Goal: Register for event/course

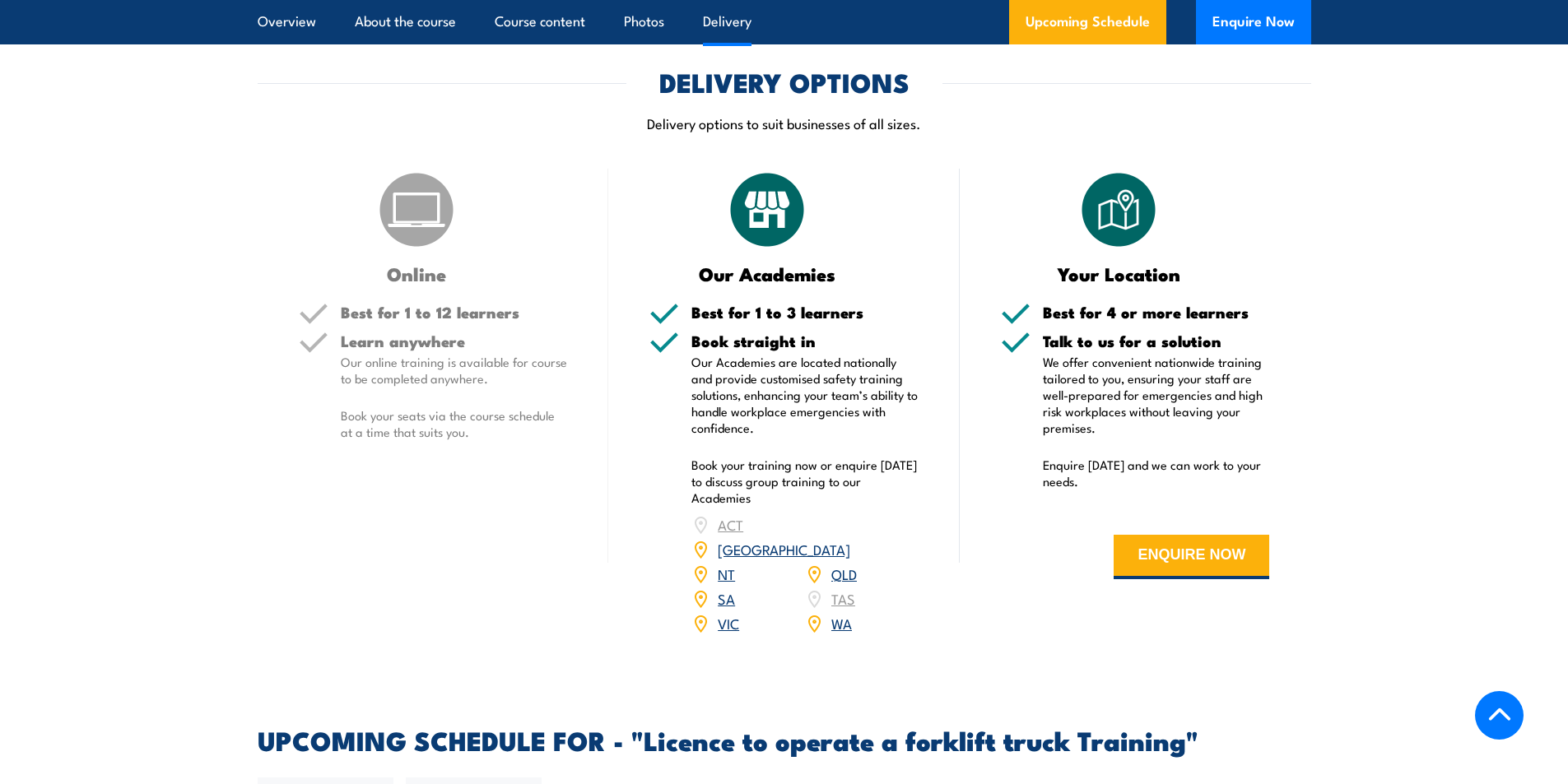
scroll to position [2057, 0]
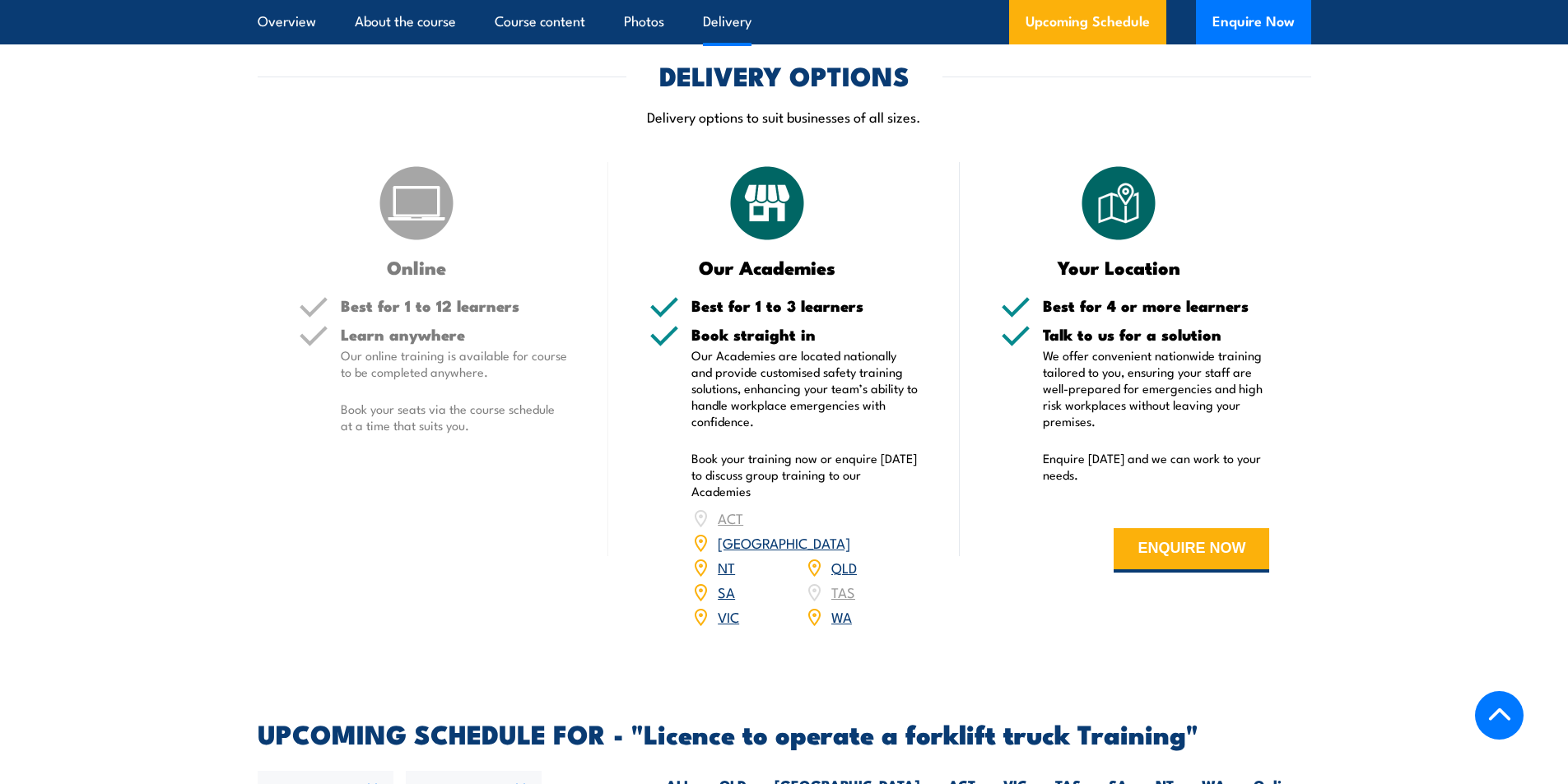
click at [842, 533] on link "[GEOGRAPHIC_DATA]" at bounding box center [784, 542] width 132 height 20
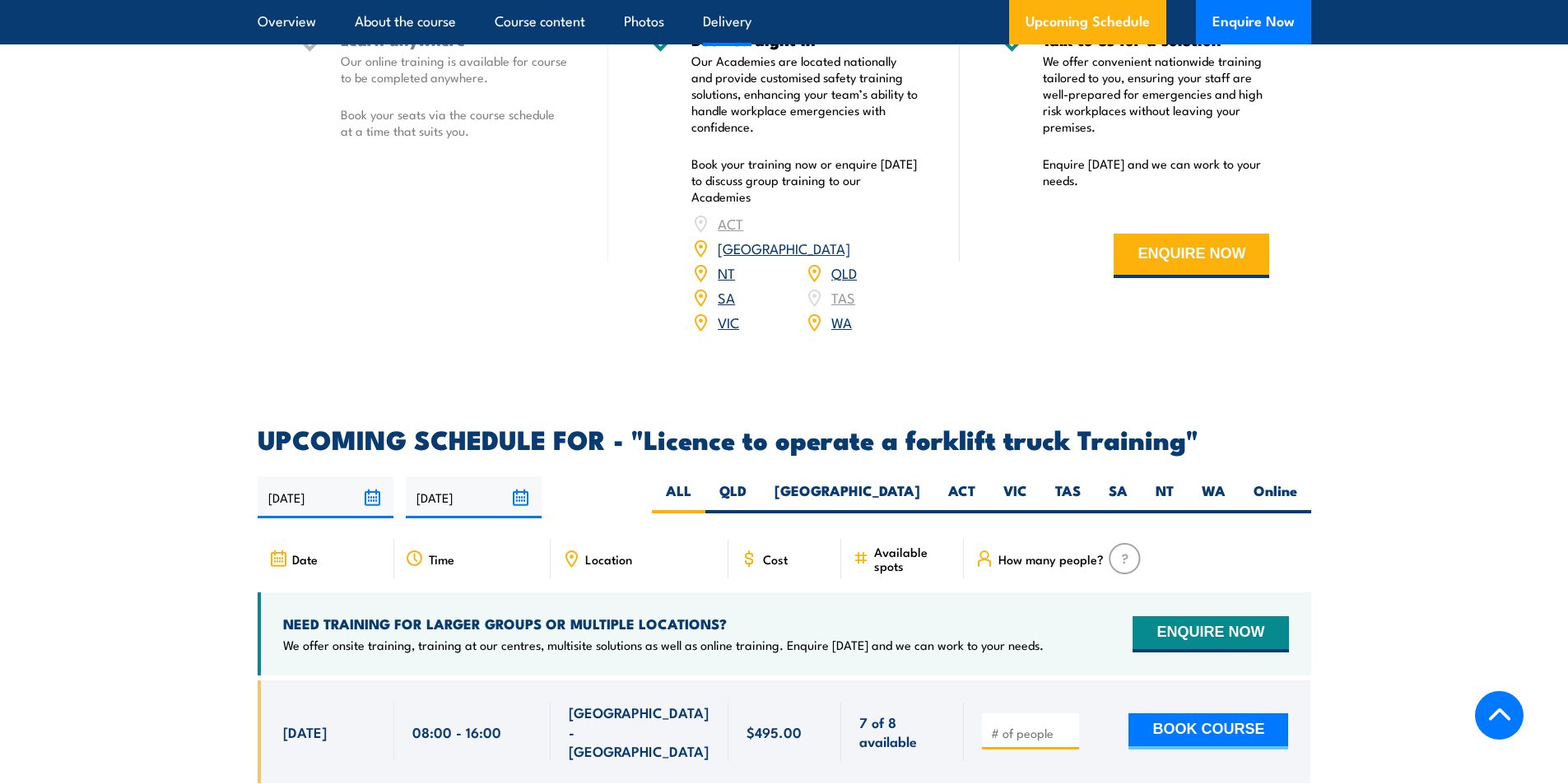
scroll to position [2386, 0]
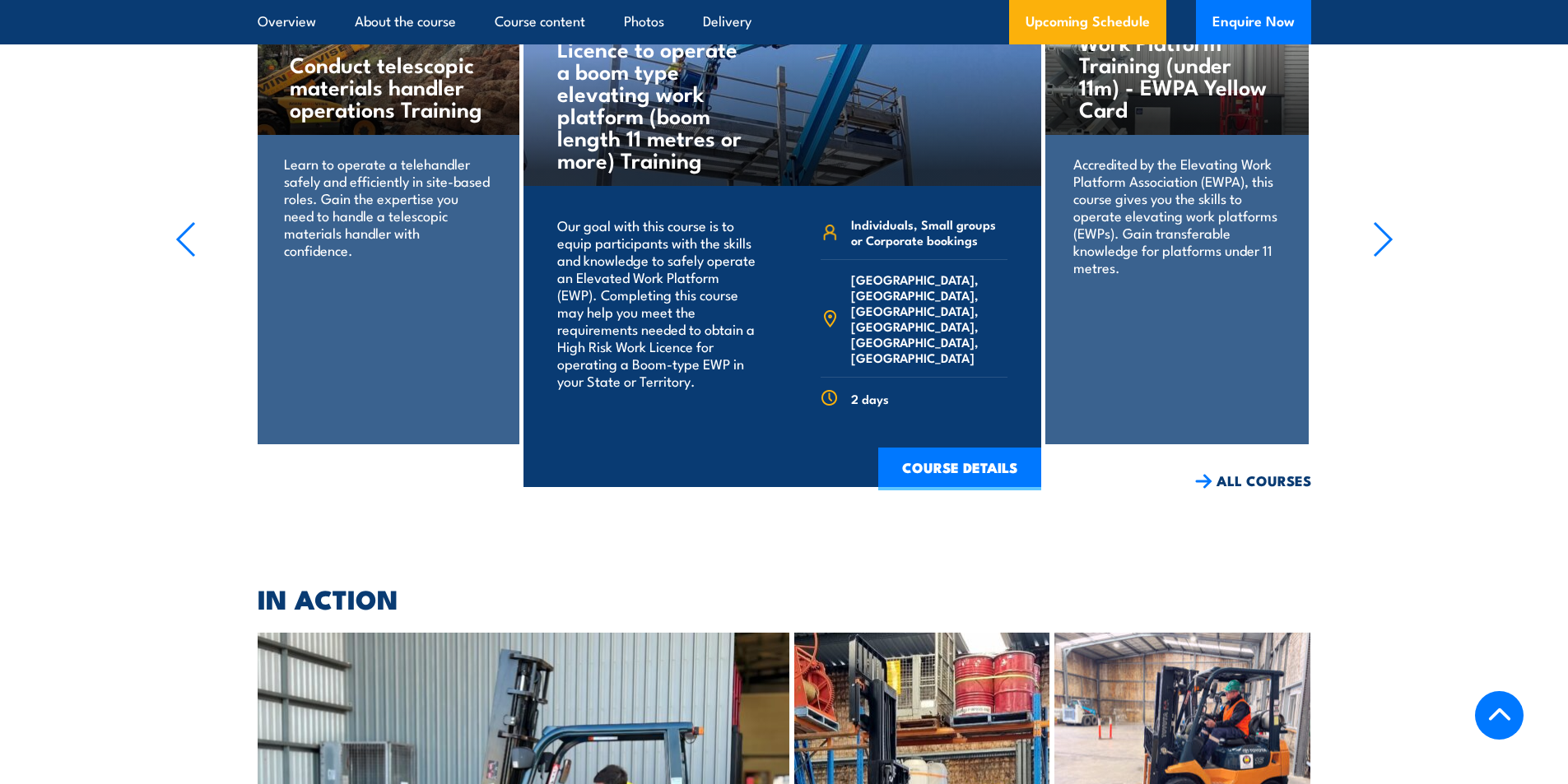
scroll to position [3741, 0]
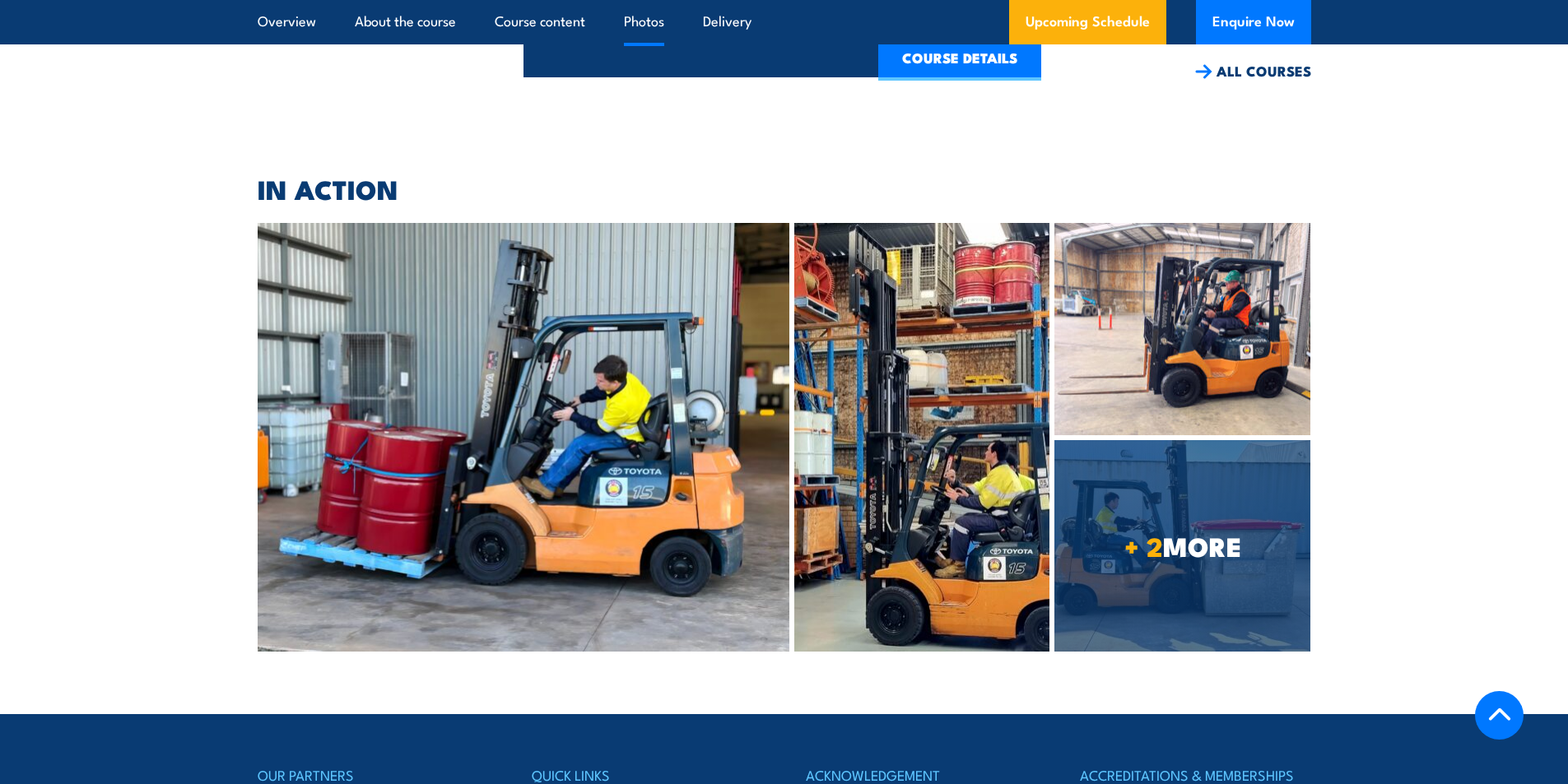
click at [549, 396] on img at bounding box center [524, 437] width 533 height 428
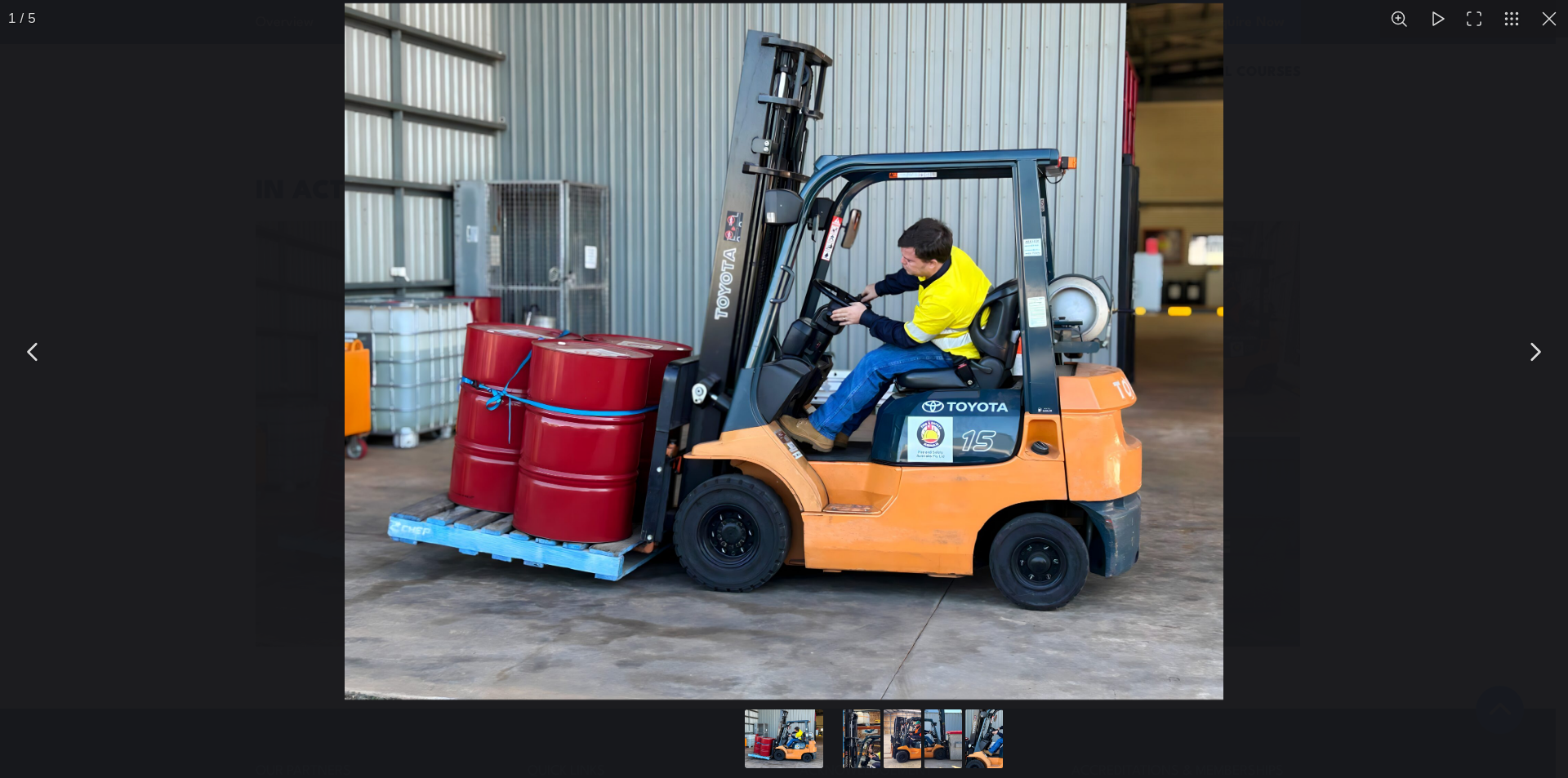
click at [1413, 201] on div "You can close this modal content with the ESC key" at bounding box center [784, 351] width 1568 height 703
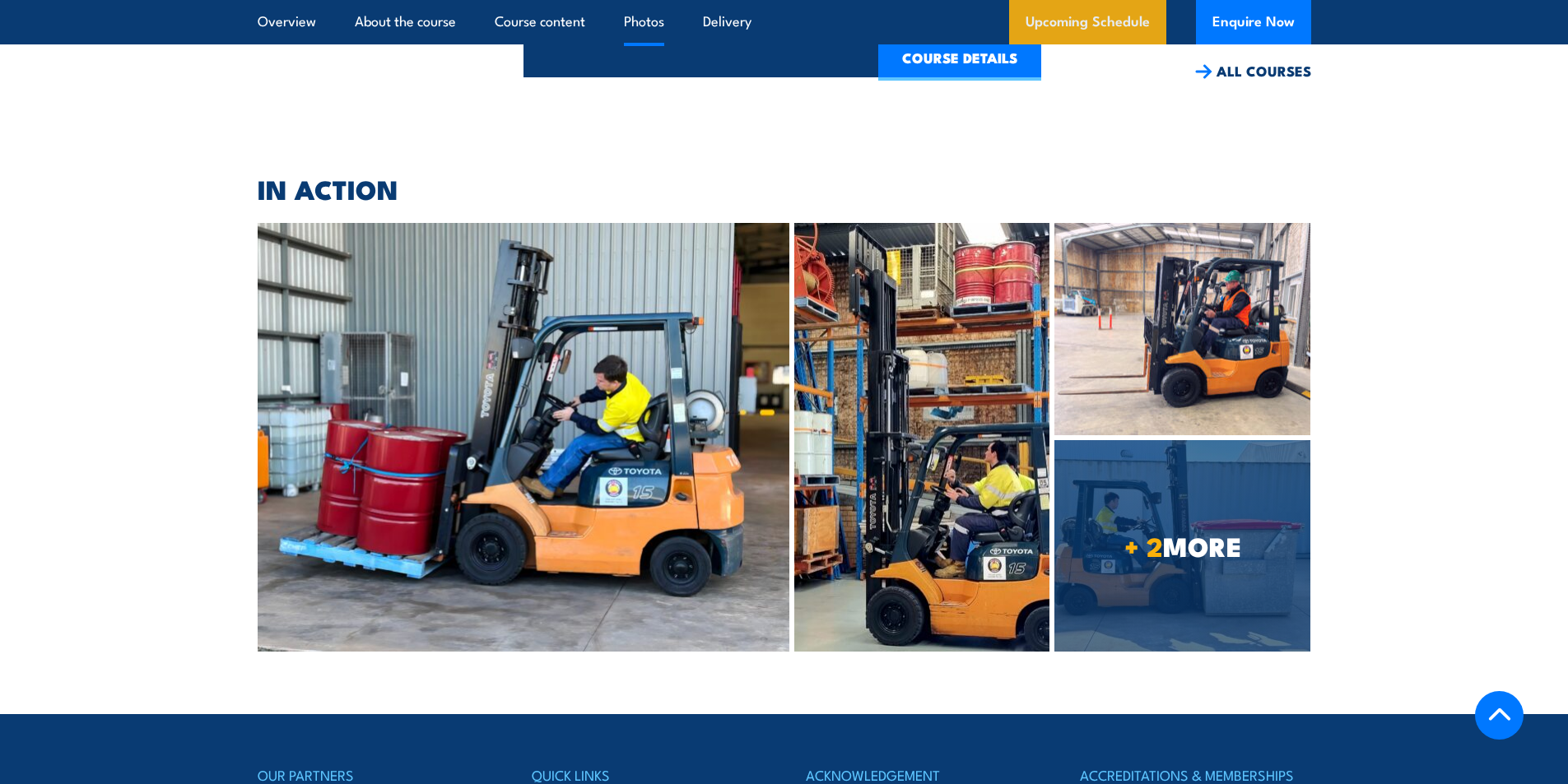
click at [1076, 18] on link "Upcoming Schedule" at bounding box center [1087, 22] width 157 height 44
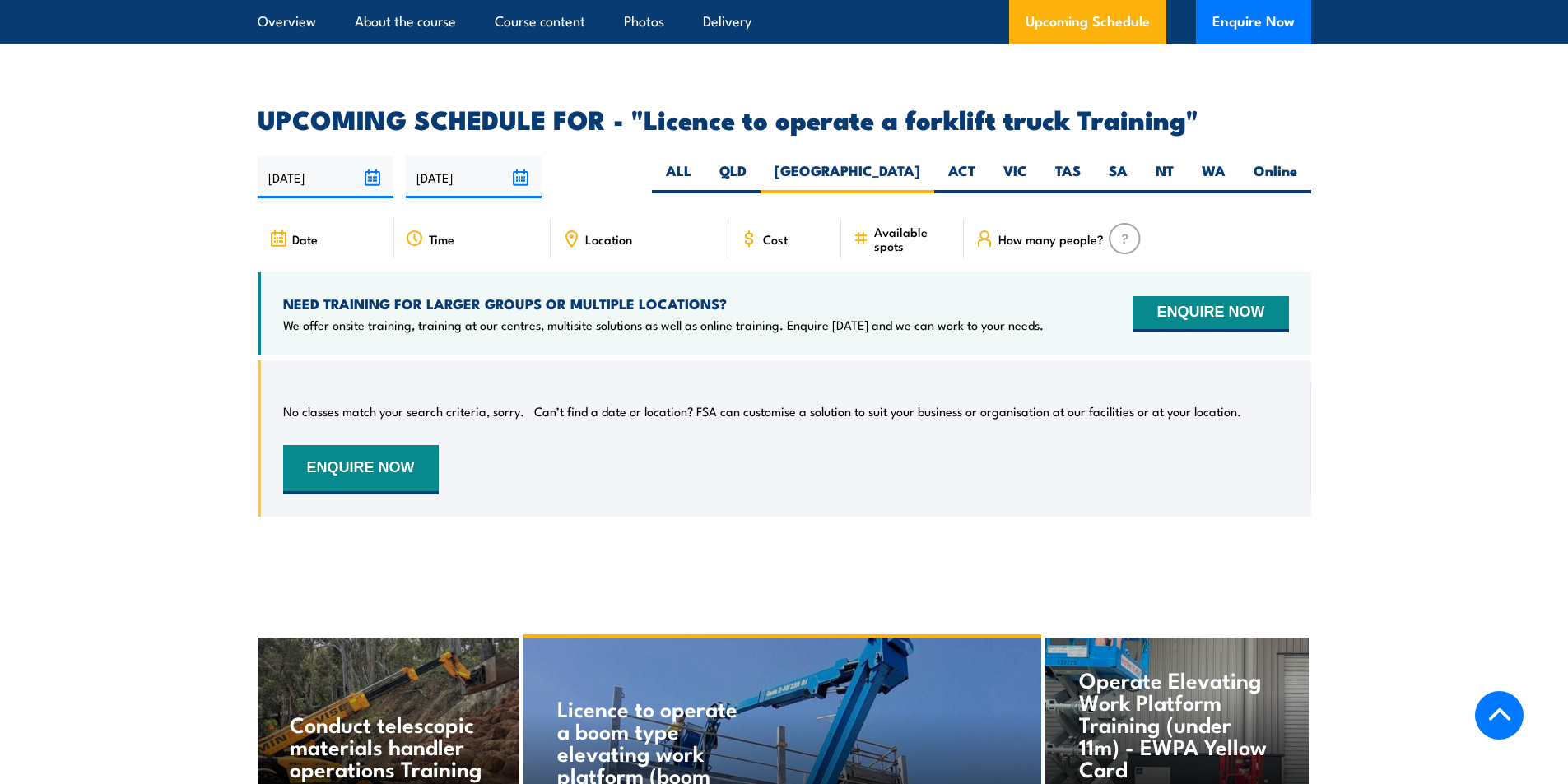
scroll to position [2589, 0]
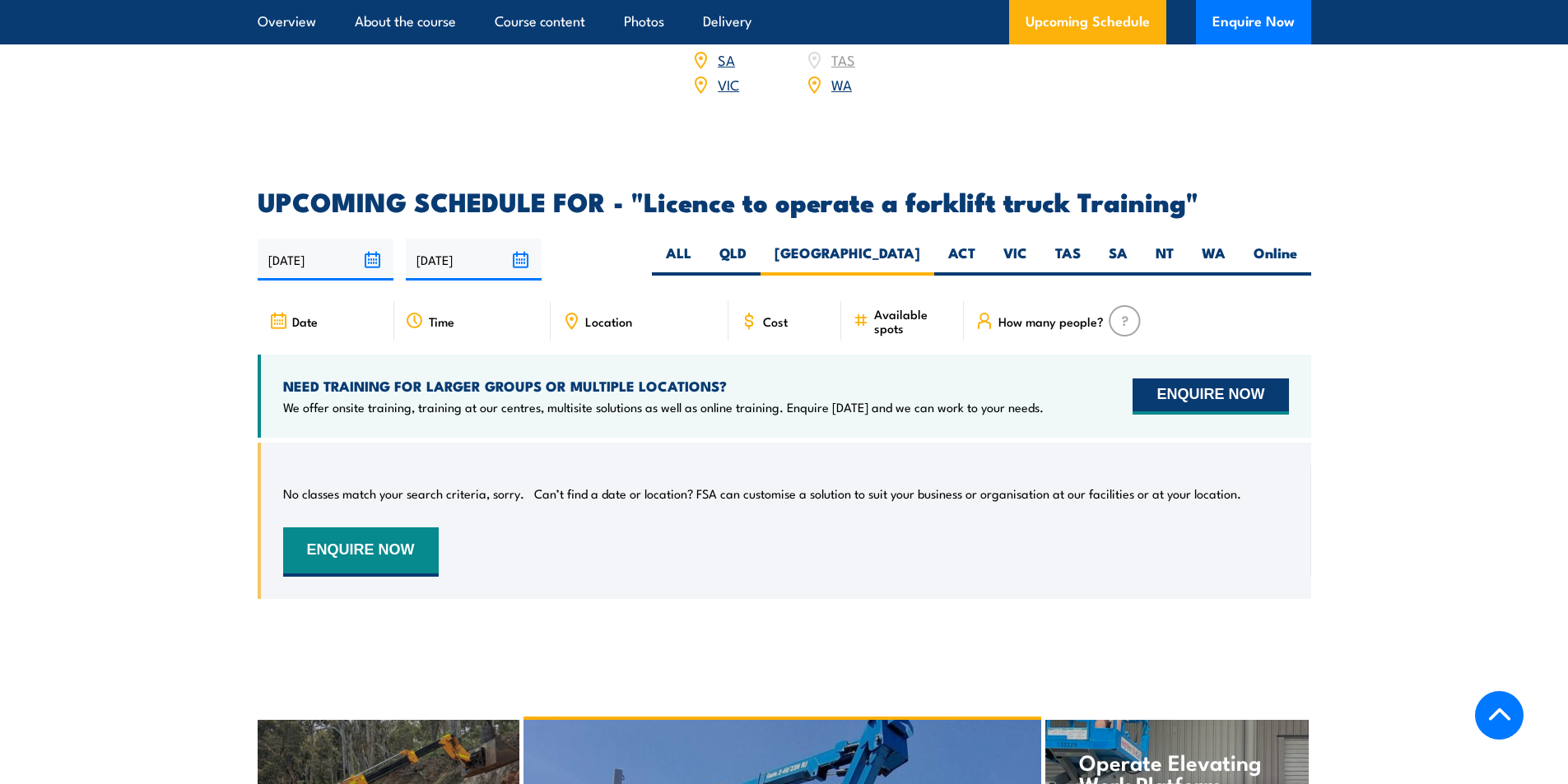
click at [1171, 379] on button "ENQUIRE NOW" at bounding box center [1211, 396] width 156 height 36
click at [1230, 380] on button "ENQUIRE NOW" at bounding box center [1211, 396] width 156 height 36
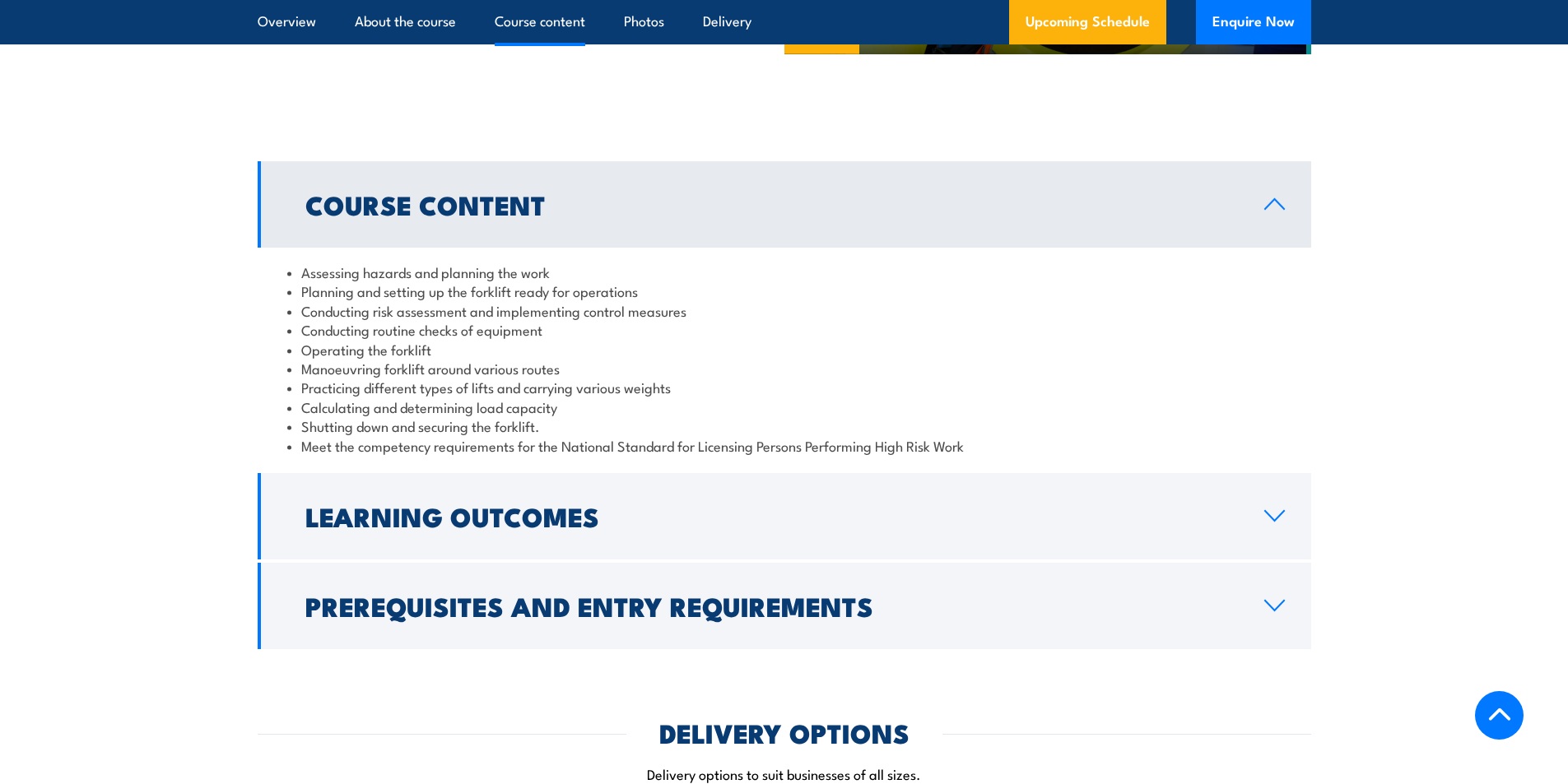
scroll to position [1399, 0]
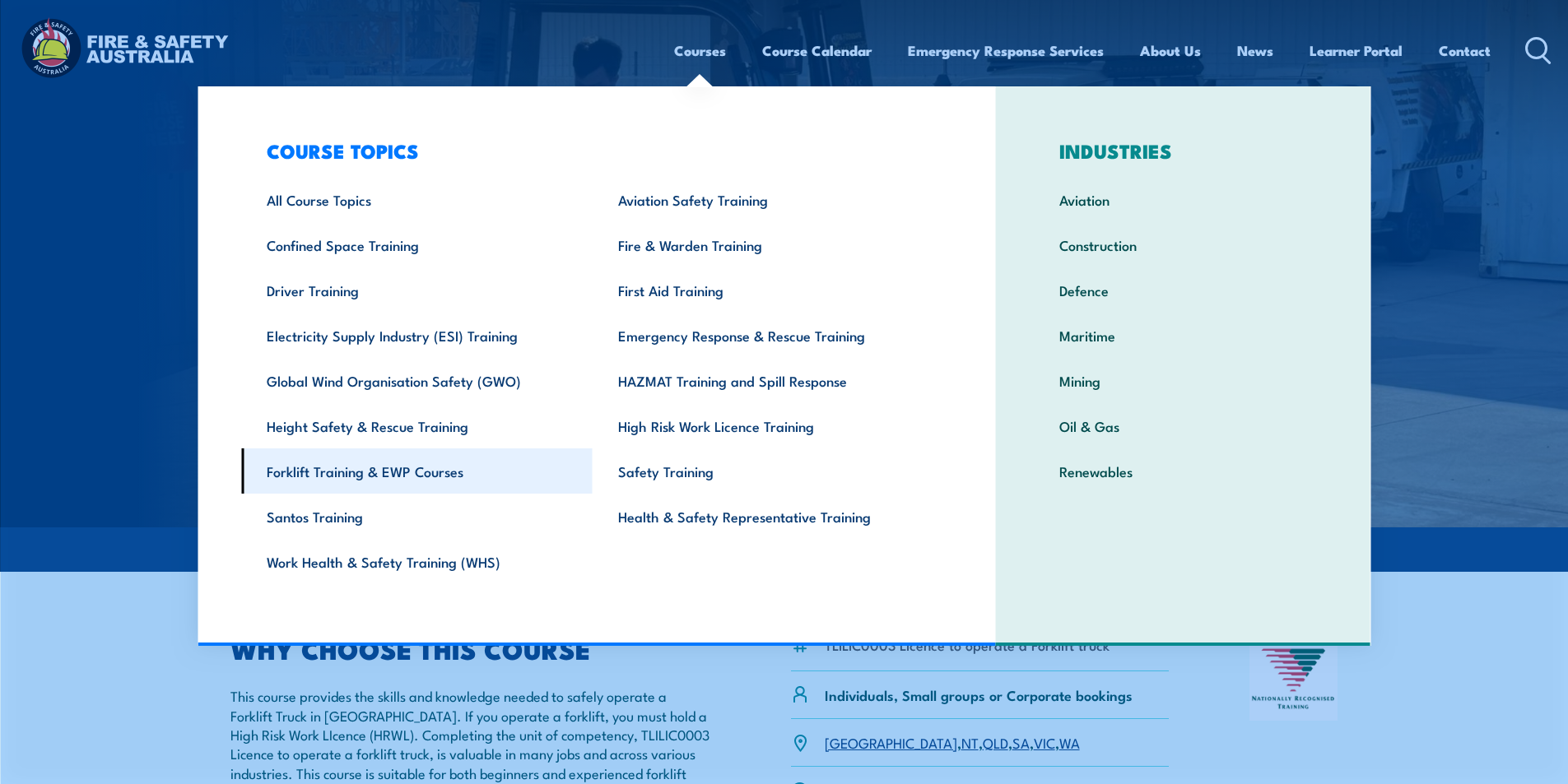
click at [373, 474] on link "Forklift Training & EWP Courses" at bounding box center [416, 471] width 351 height 45
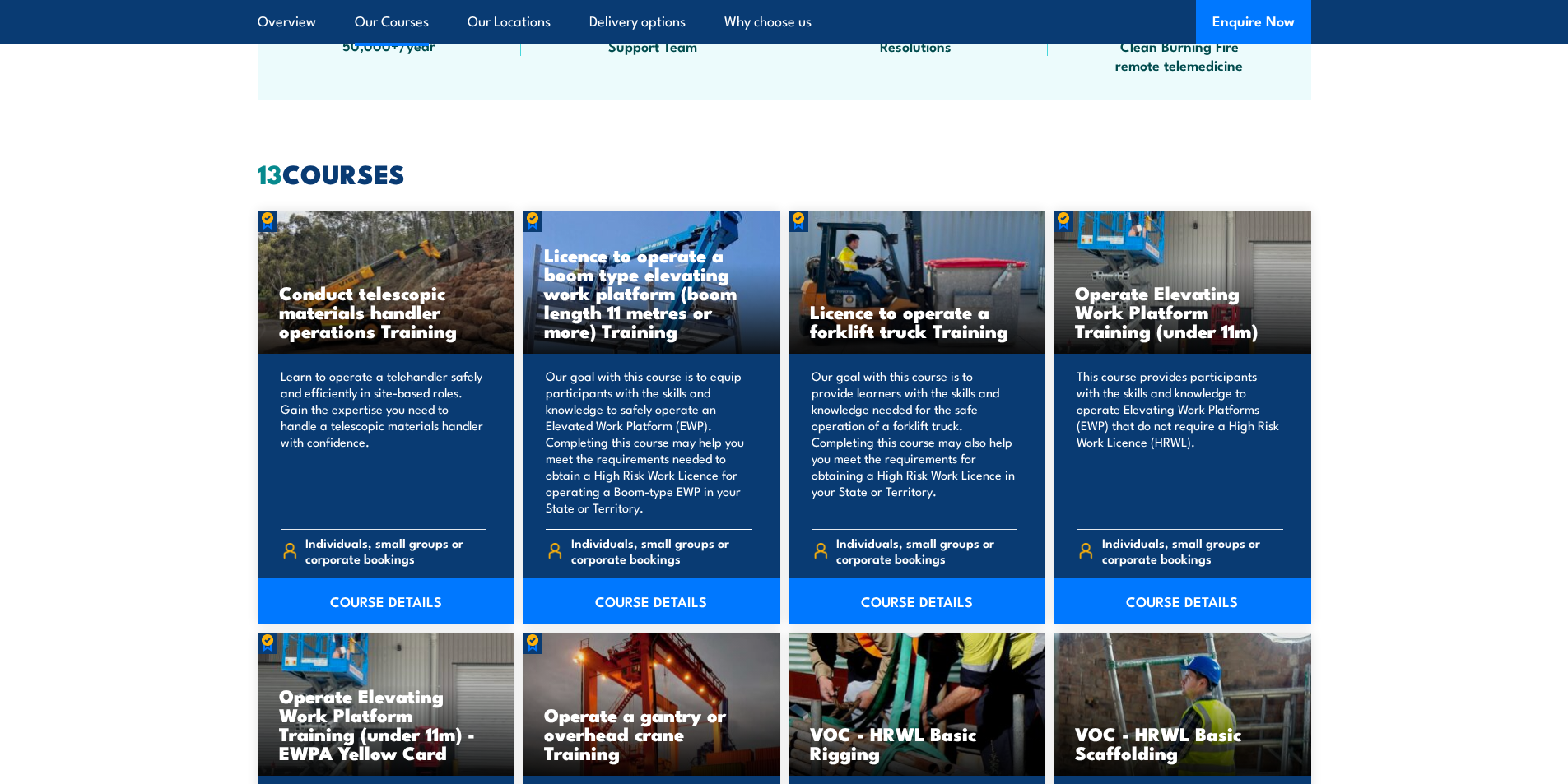
scroll to position [1317, 0]
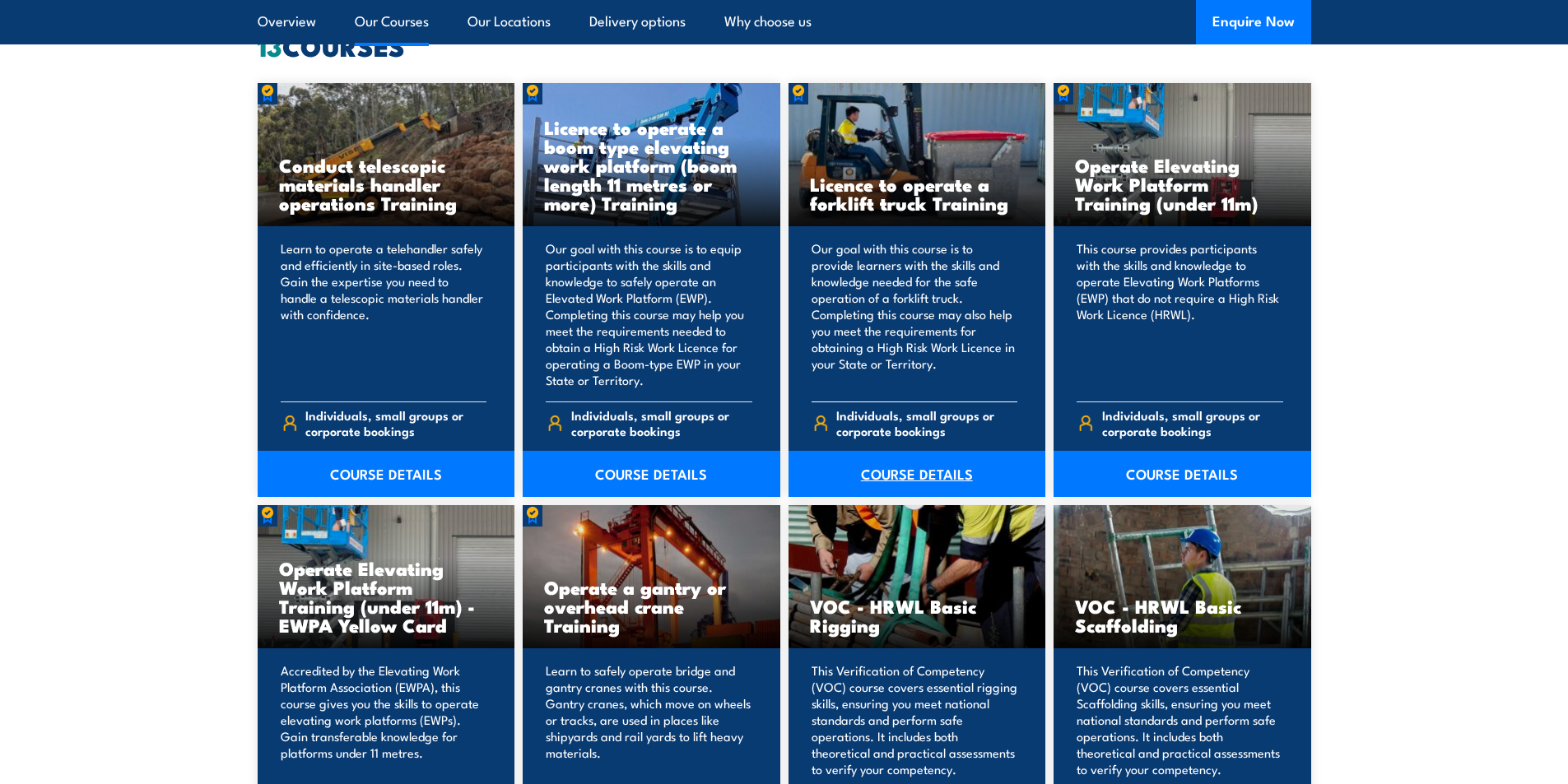
click at [913, 474] on link "COURSE DETAILS" at bounding box center [917, 473] width 258 height 46
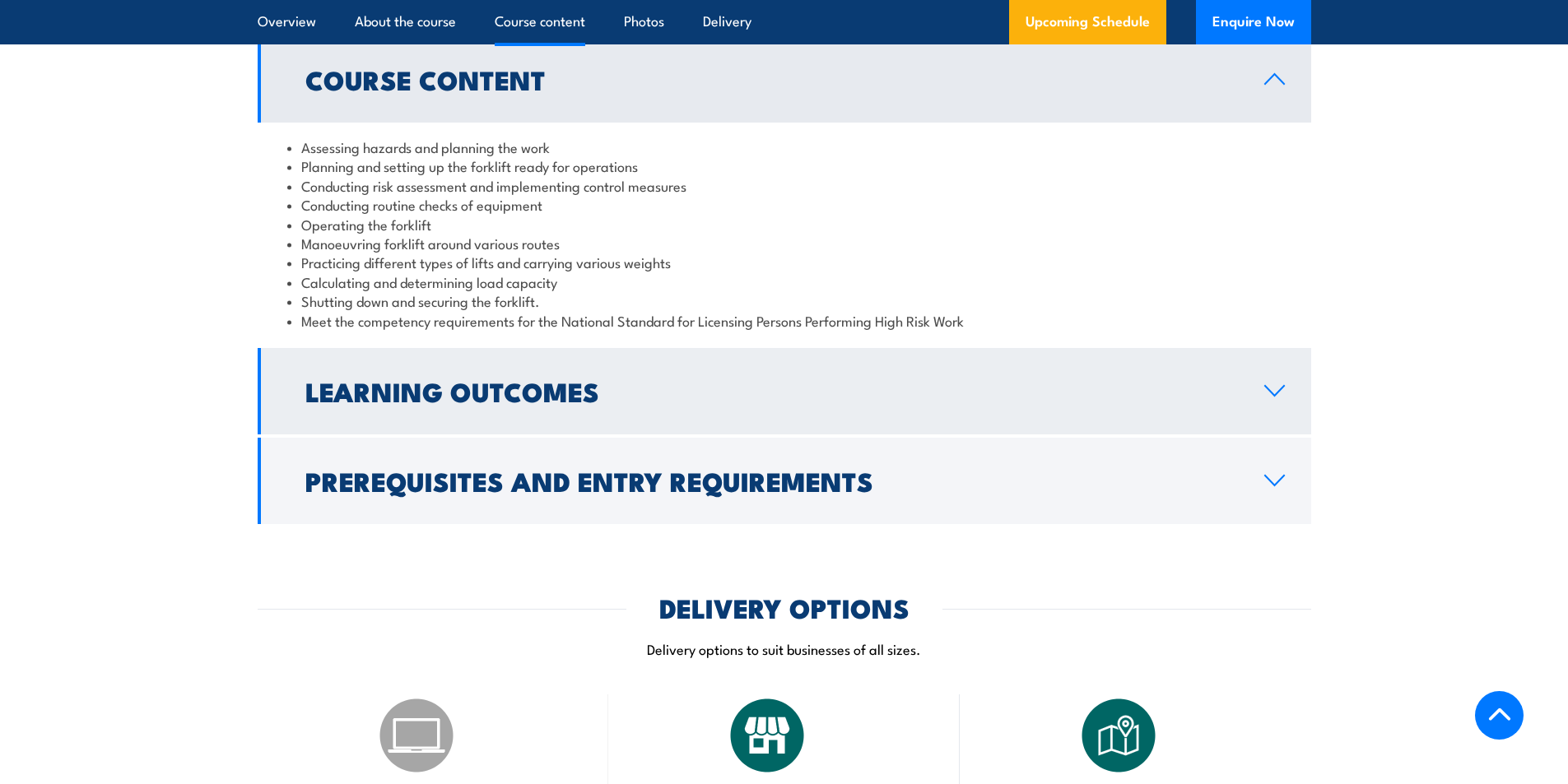
scroll to position [1645, 0]
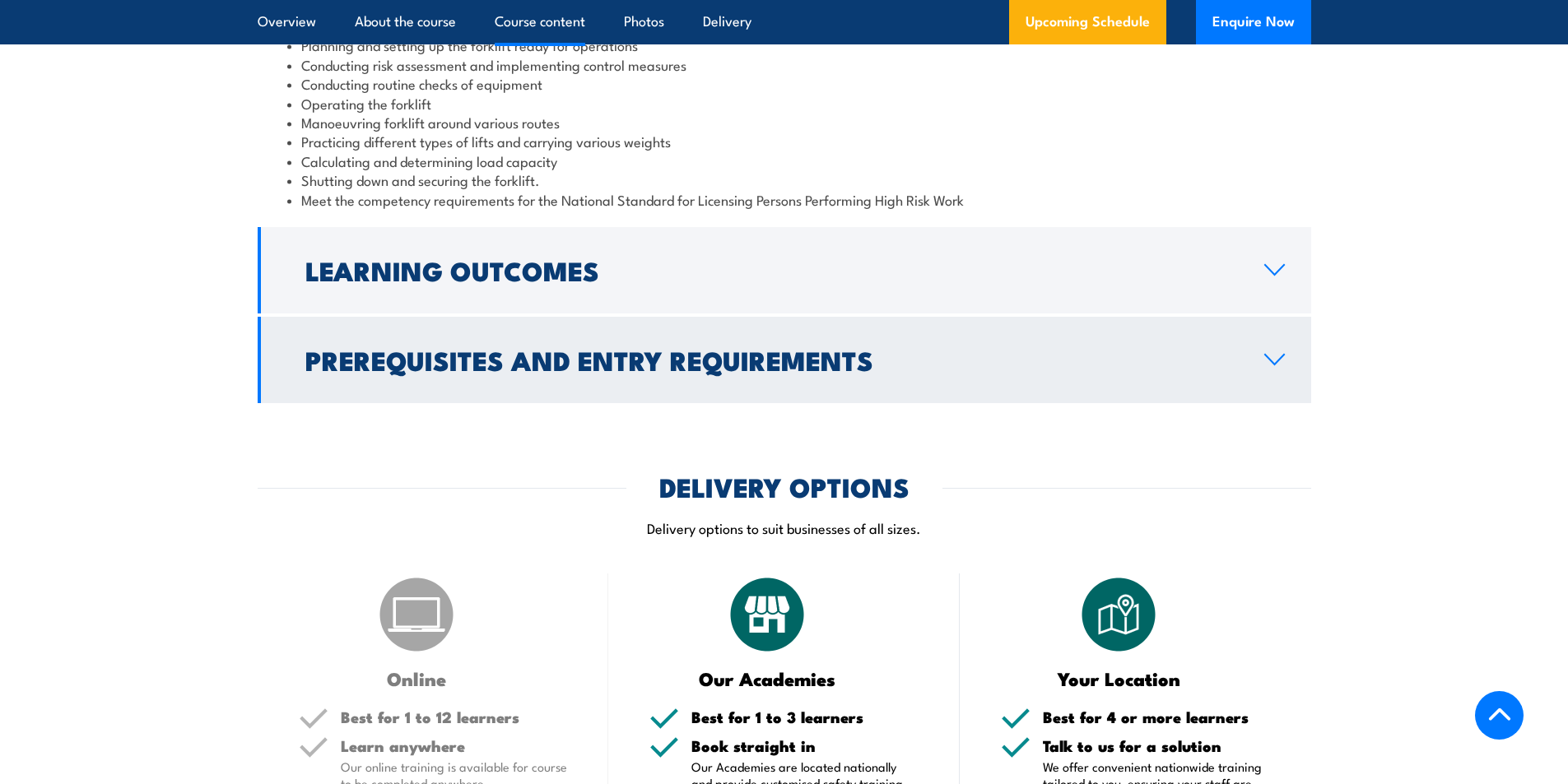
click at [1279, 359] on icon at bounding box center [1275, 359] width 23 height 13
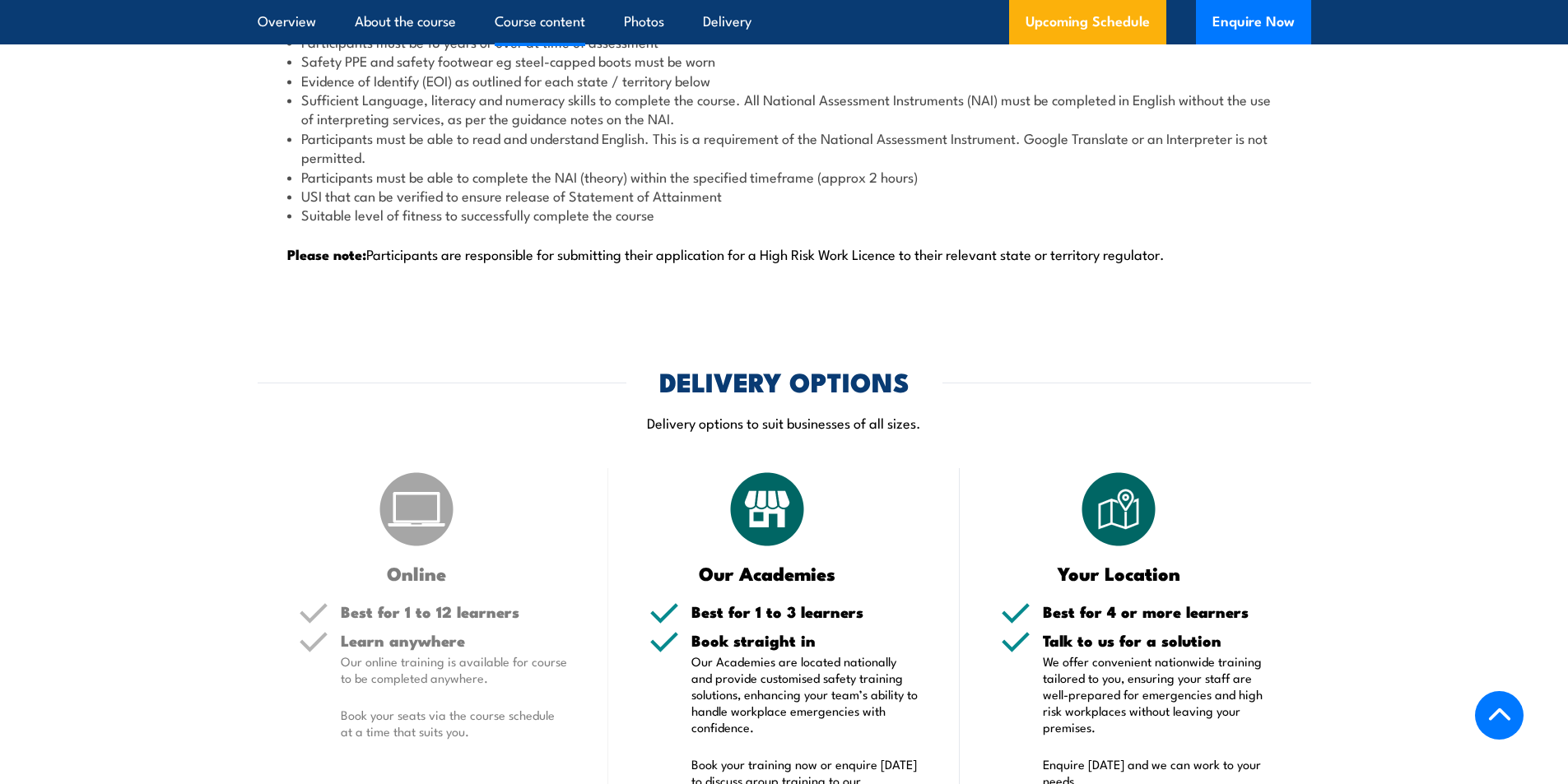
scroll to position [2221, 0]
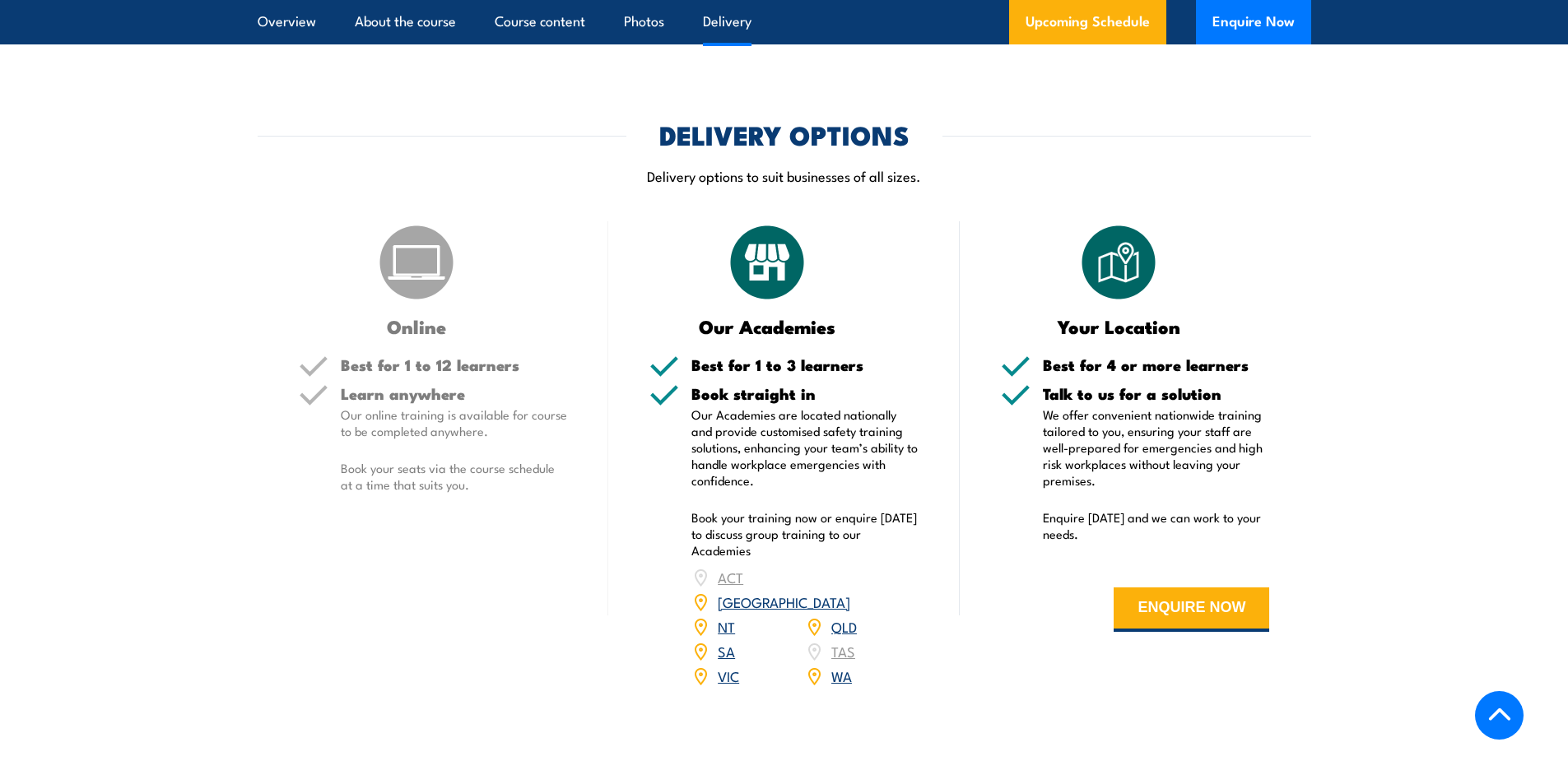
click at [845, 592] on link "[GEOGRAPHIC_DATA]" at bounding box center [784, 602] width 132 height 20
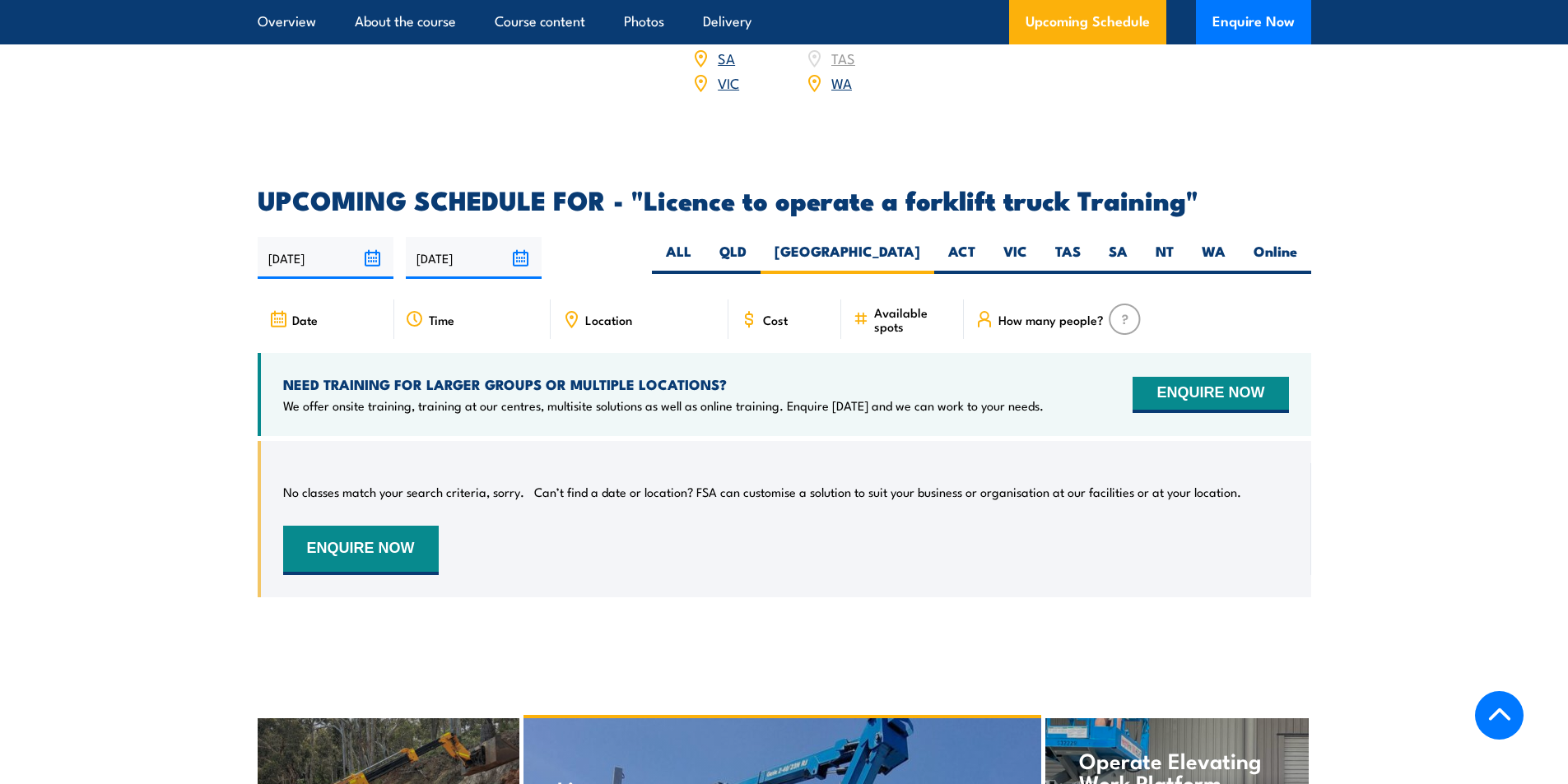
scroll to position [2589, 0]
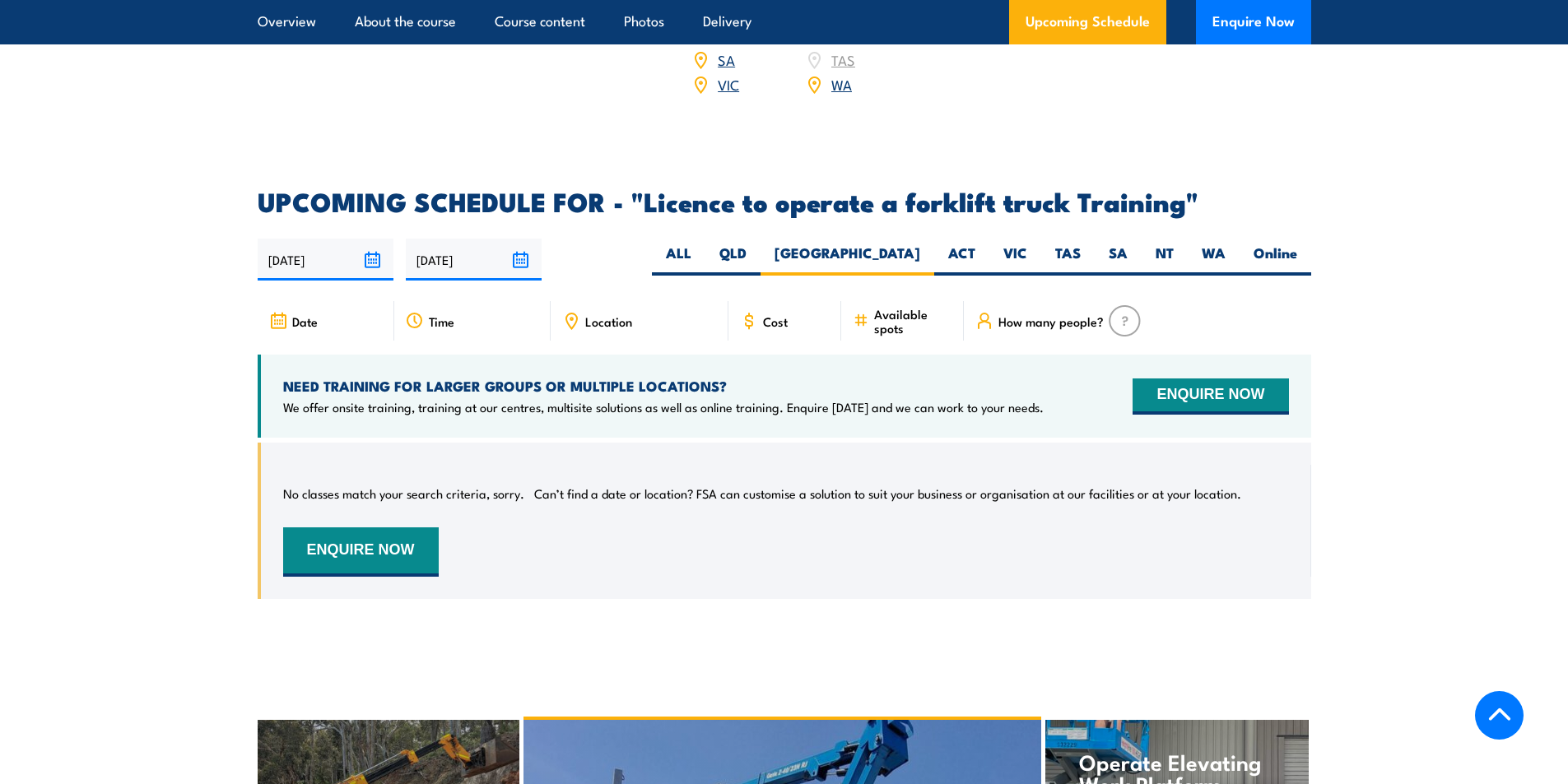
click at [1120, 305] on img at bounding box center [1125, 321] width 33 height 32
click at [278, 312] on icon at bounding box center [278, 321] width 18 height 18
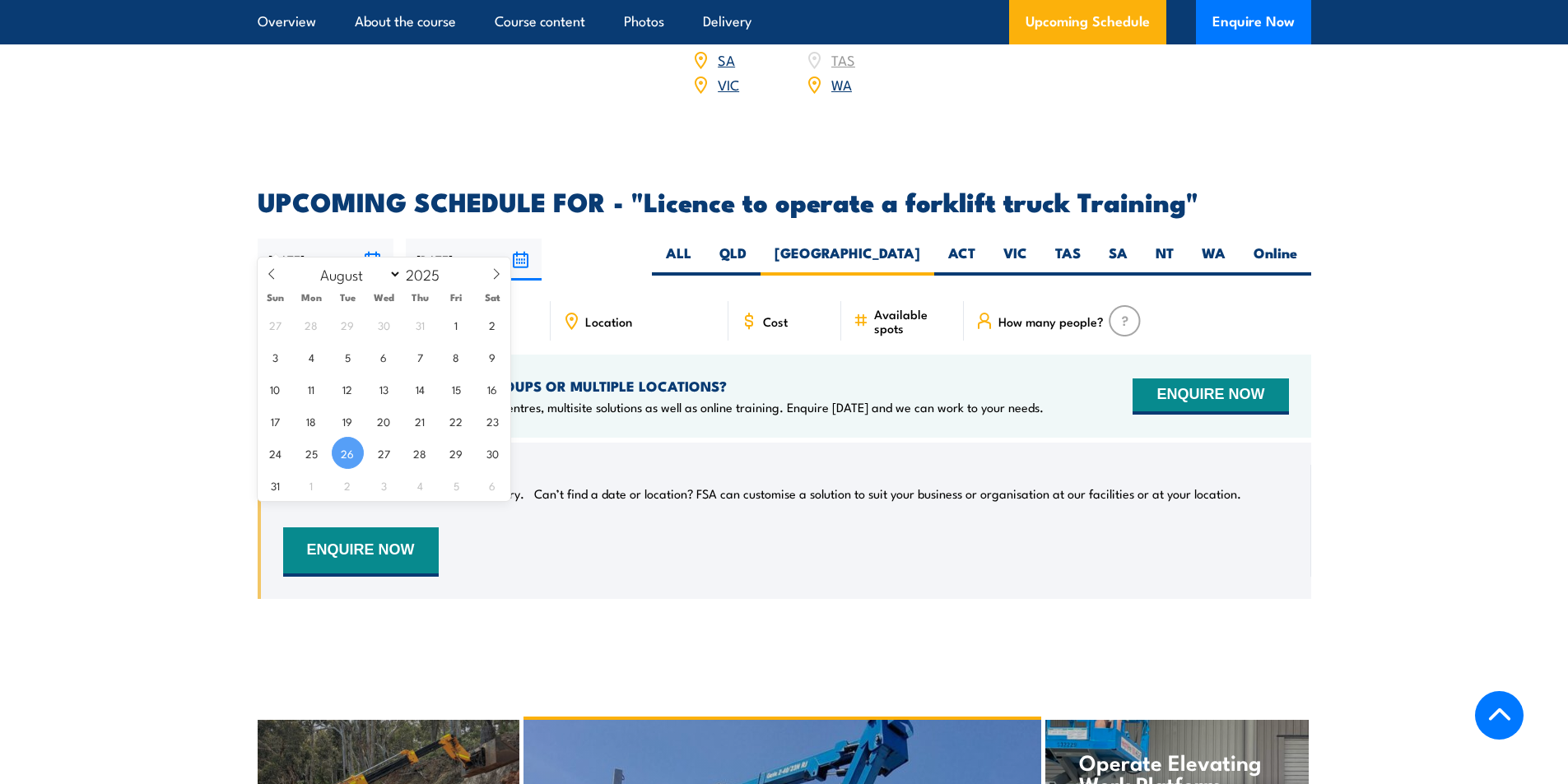
click at [376, 239] on input "26/08/2025" at bounding box center [326, 259] width 136 height 42
click at [344, 451] on span "26" at bounding box center [347, 453] width 33 height 33
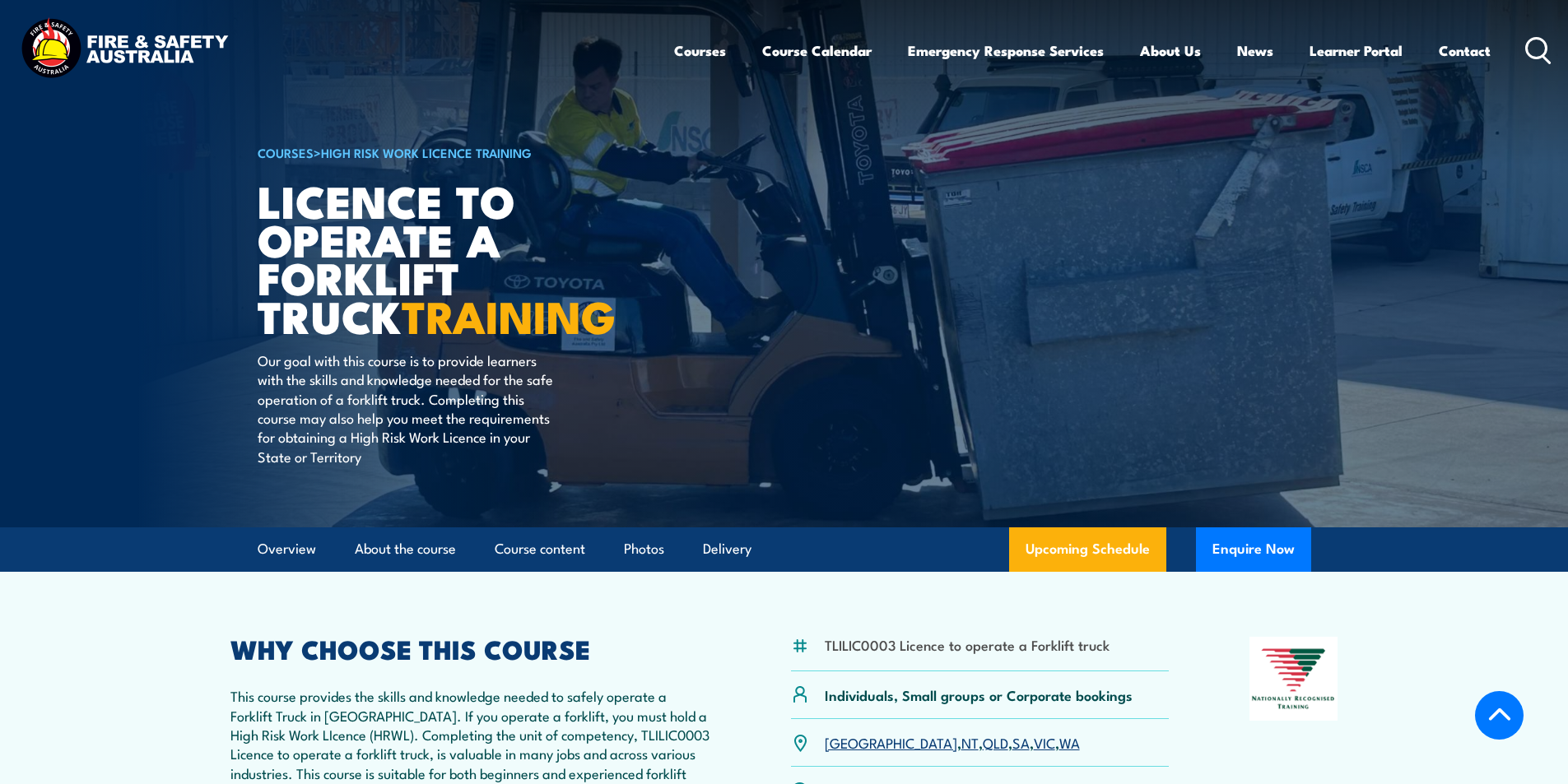
select select "1"
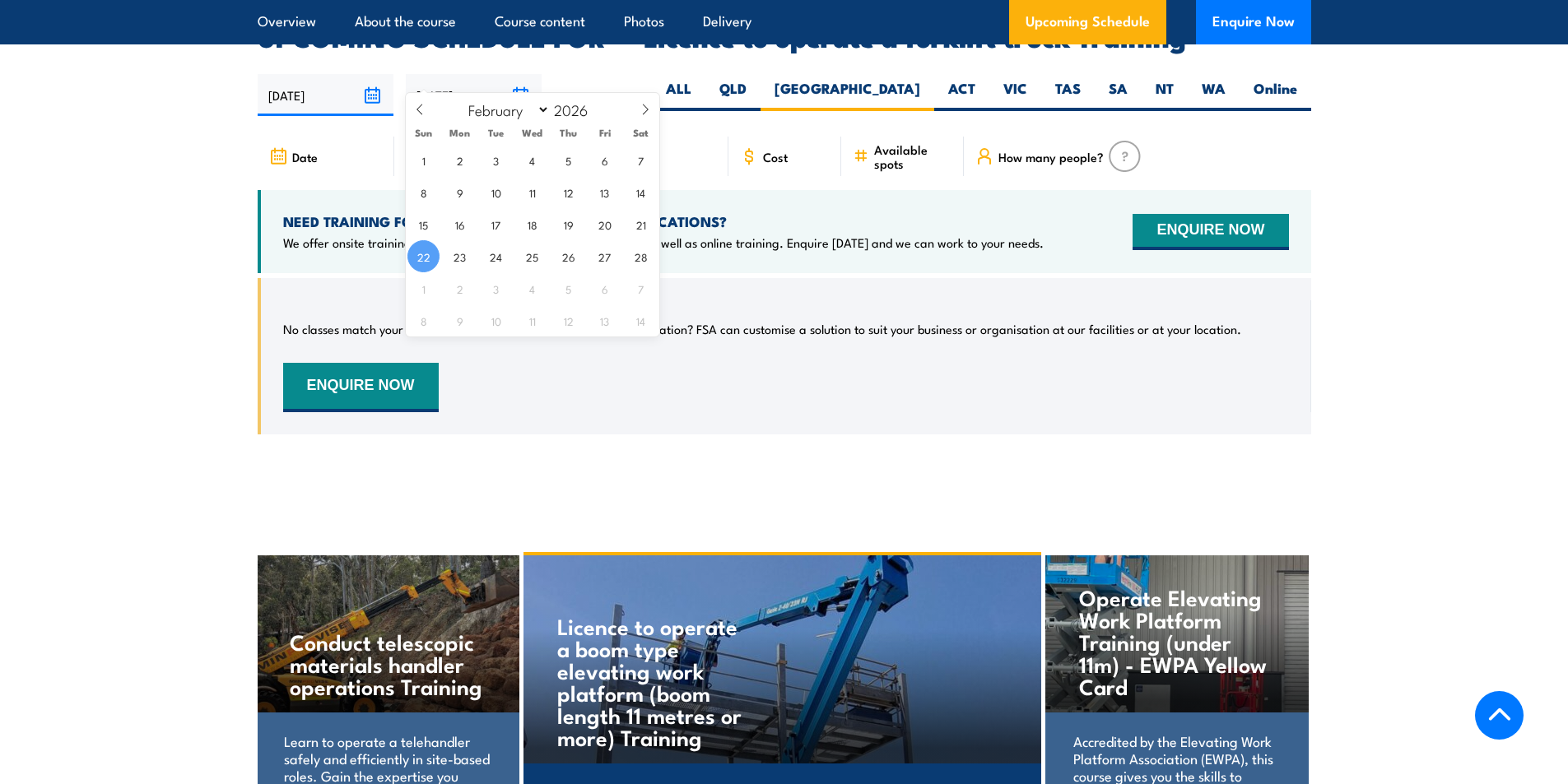
click at [517, 76] on input "22/02/2026" at bounding box center [474, 95] width 136 height 42
click at [425, 255] on span "22" at bounding box center [423, 256] width 33 height 33
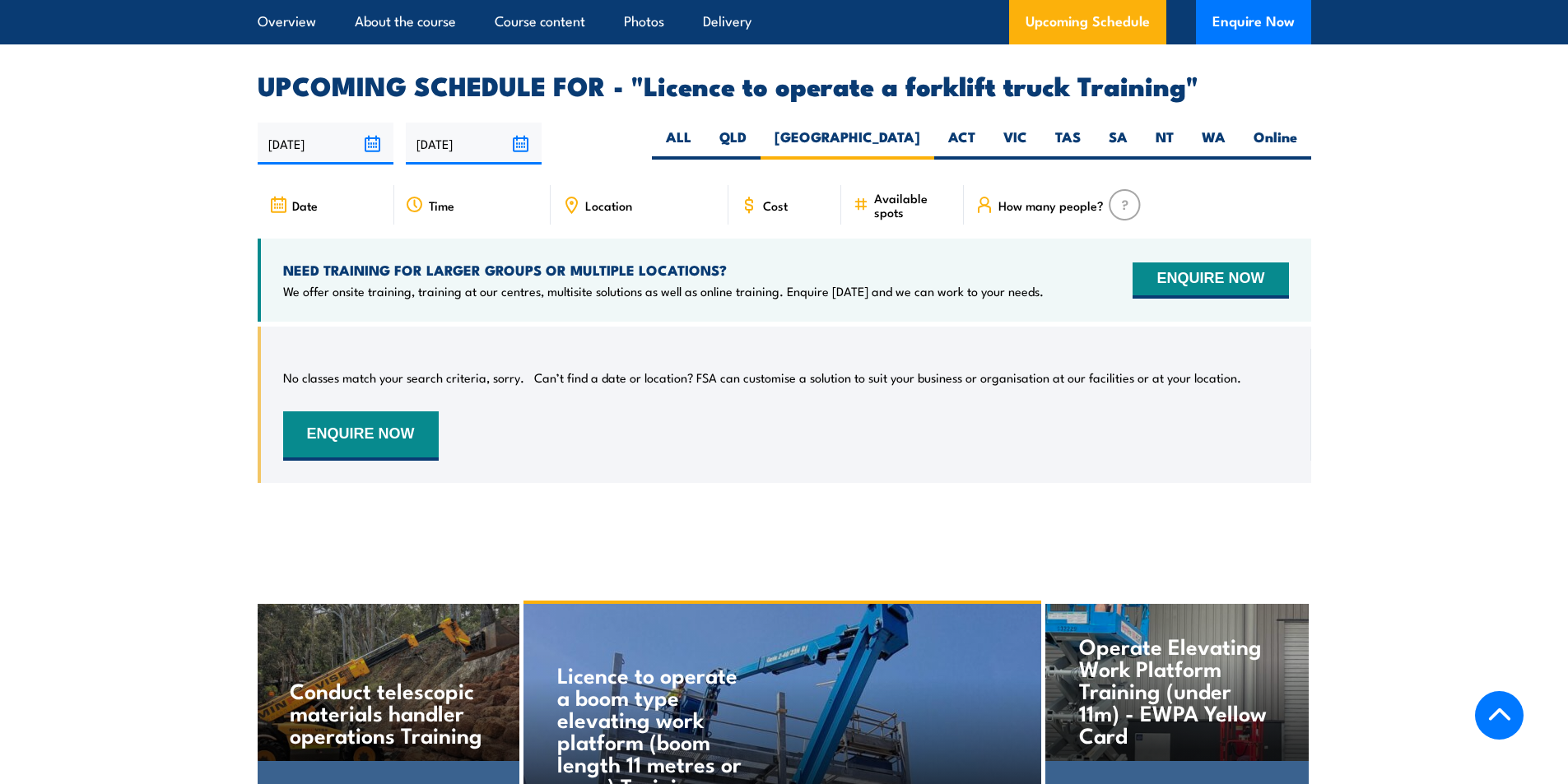
scroll to position [2753, 0]
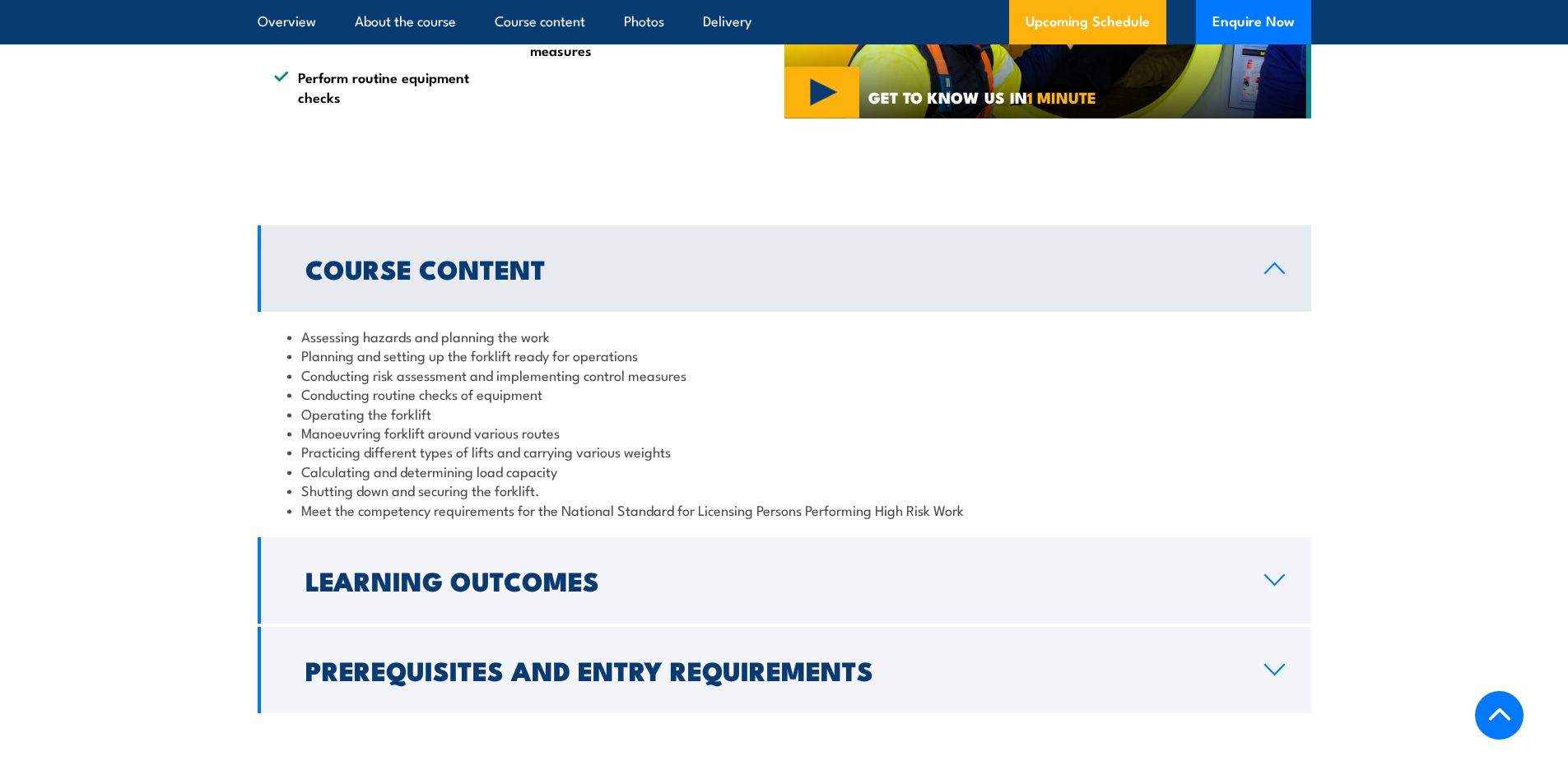
scroll to position [1399, 0]
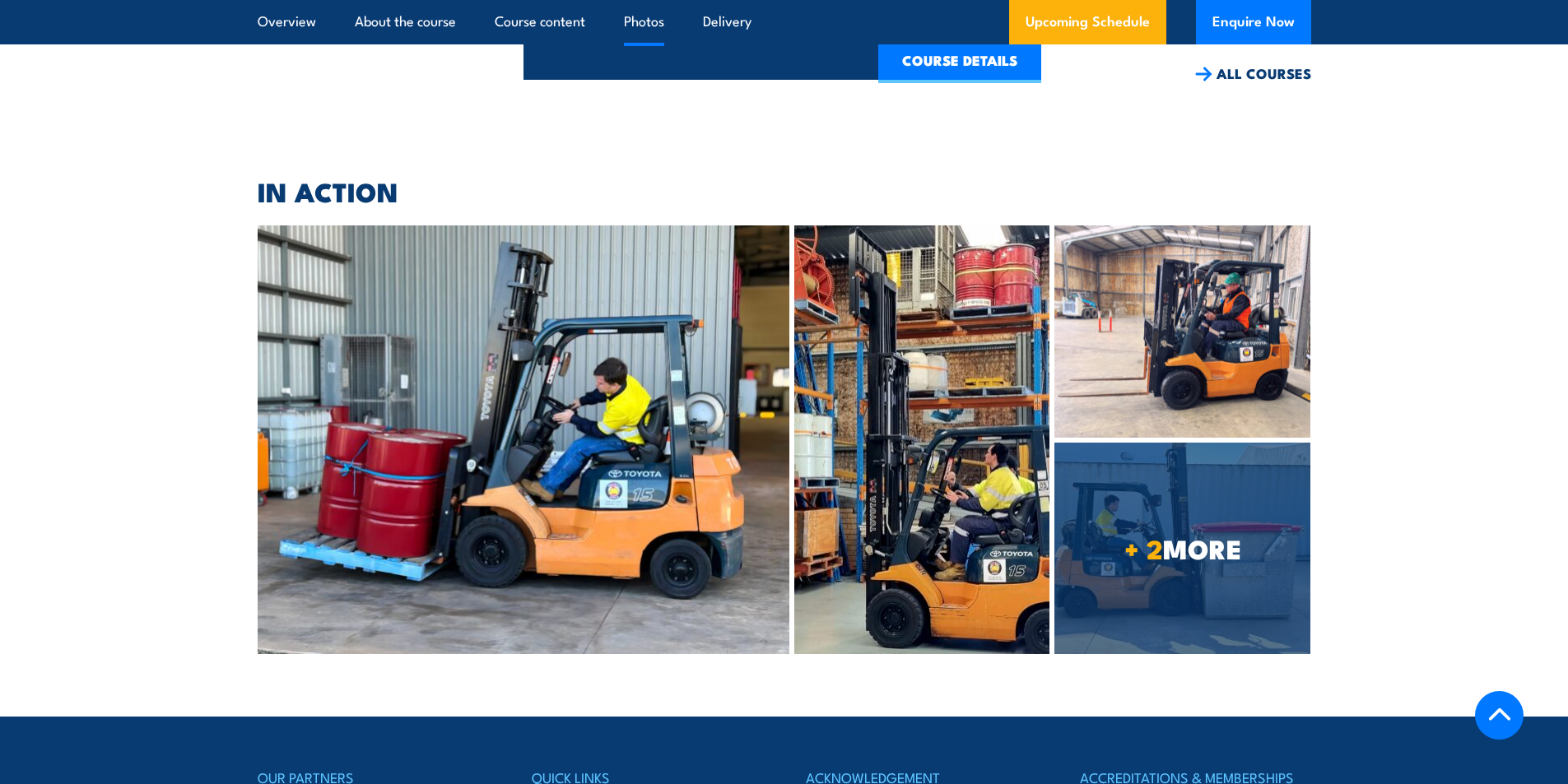
scroll to position [3741, 0]
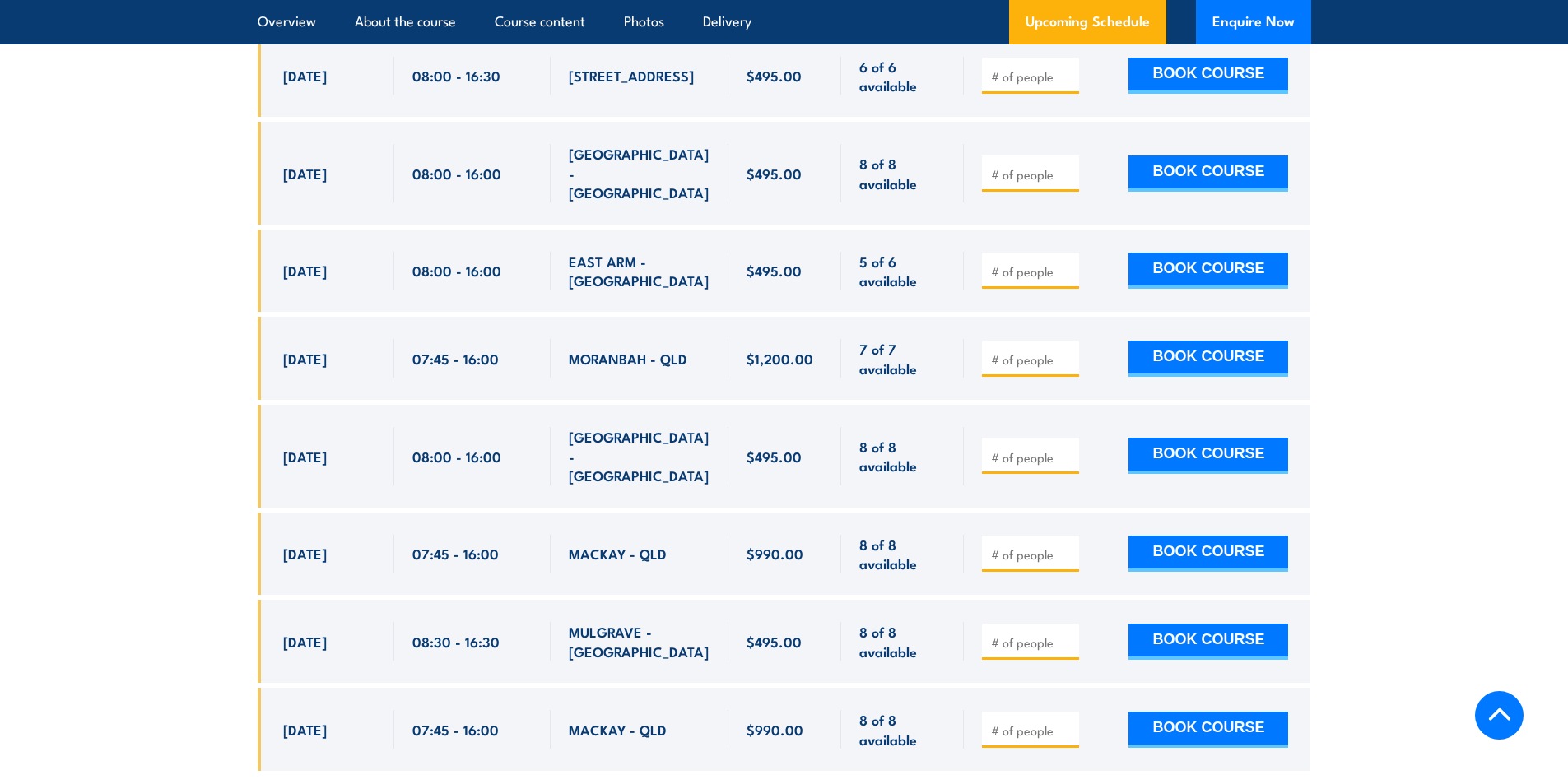
scroll to position [4854, 0]
